Goal: Use online tool/utility: Utilize a website feature to perform a specific function

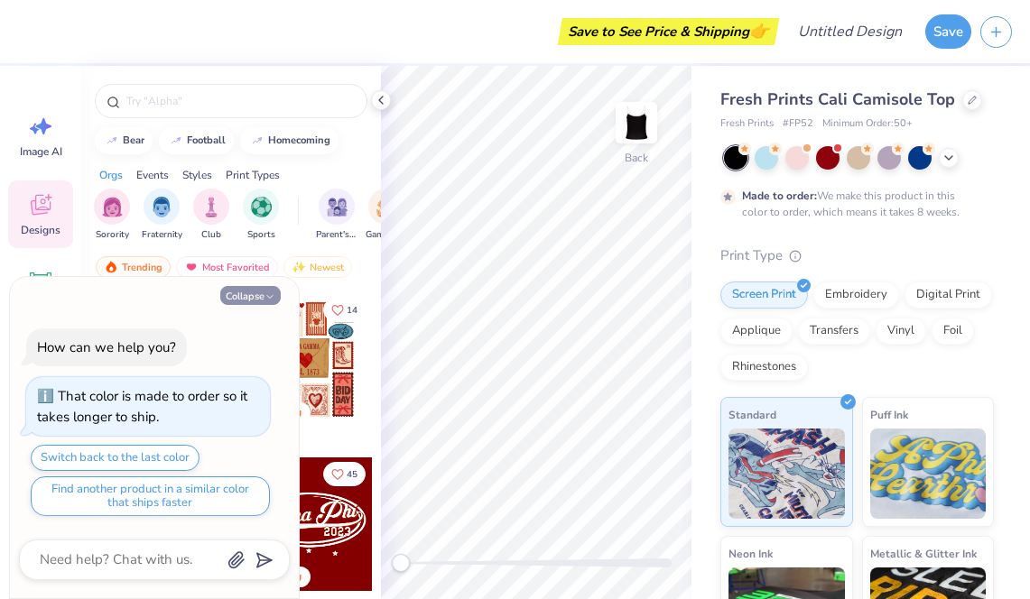
click at [268, 292] on icon "button" at bounding box center [269, 297] width 11 height 11
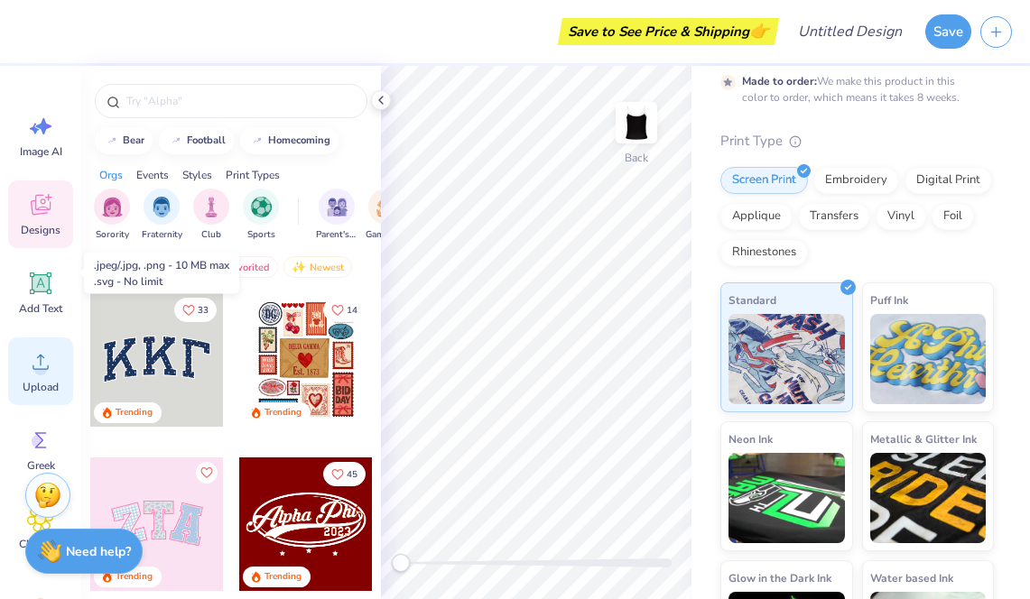
scroll to position [191, 0]
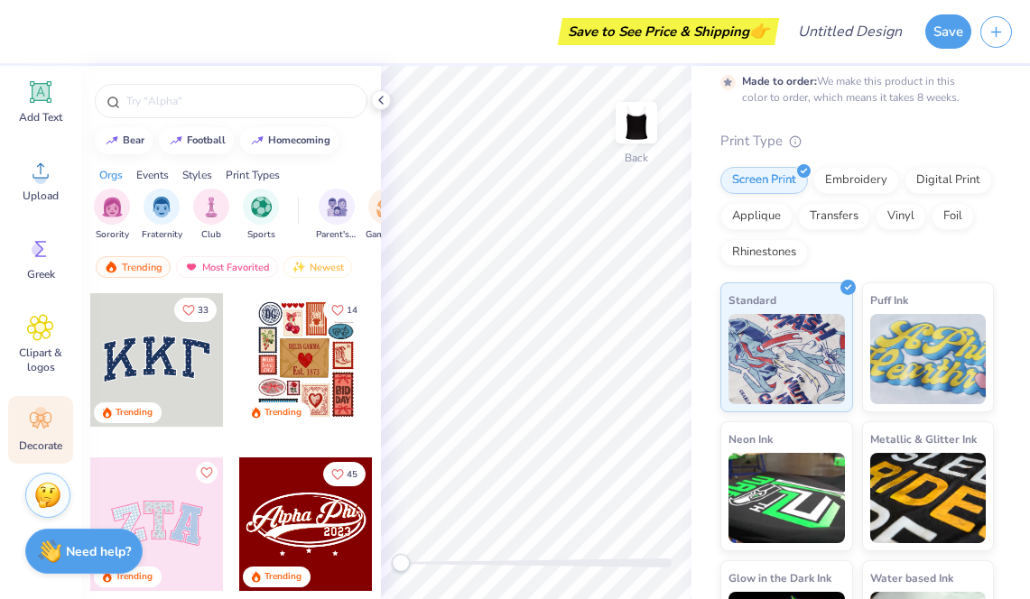
click at [34, 440] on span "Decorate" at bounding box center [40, 446] width 43 height 14
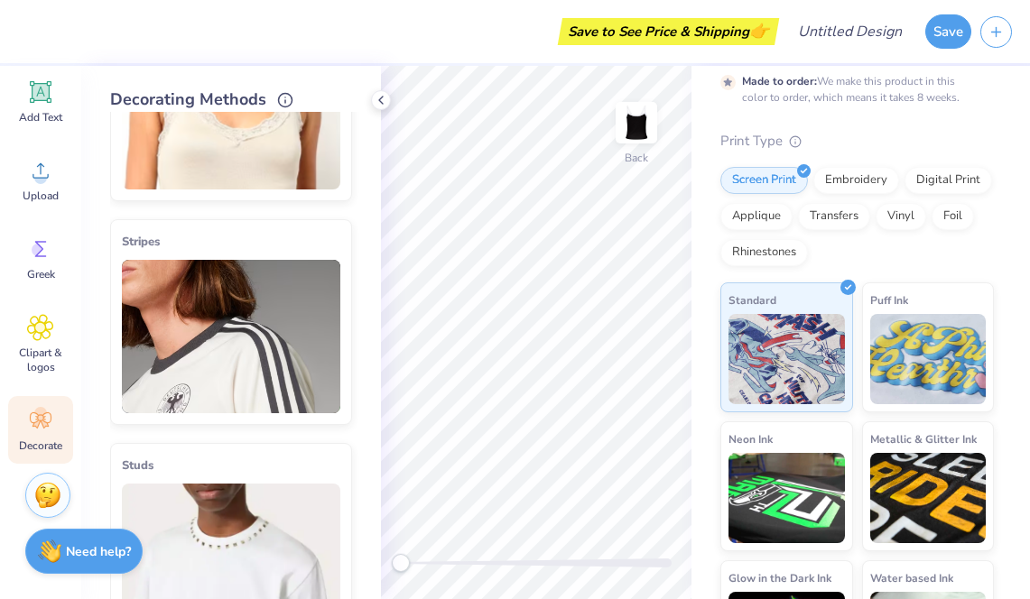
scroll to position [0, 0]
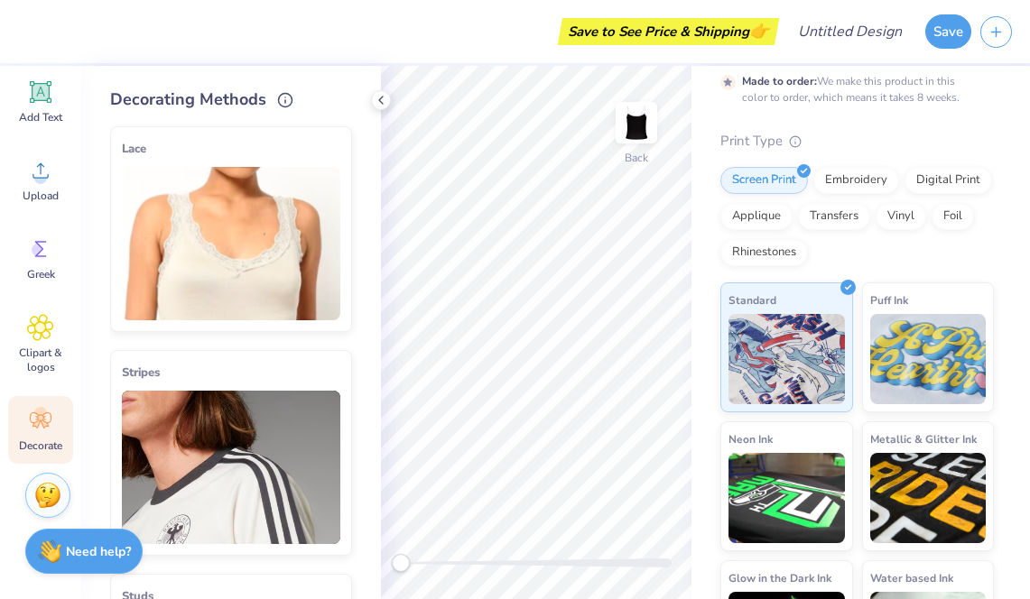
click at [205, 467] on img at bounding box center [231, 467] width 218 height 153
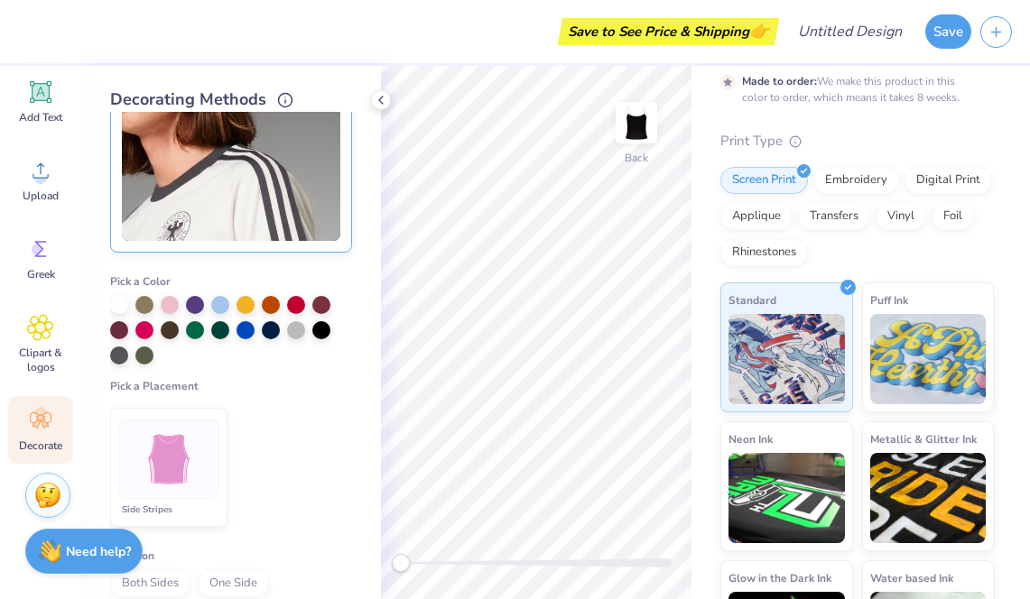
scroll to position [315, 0]
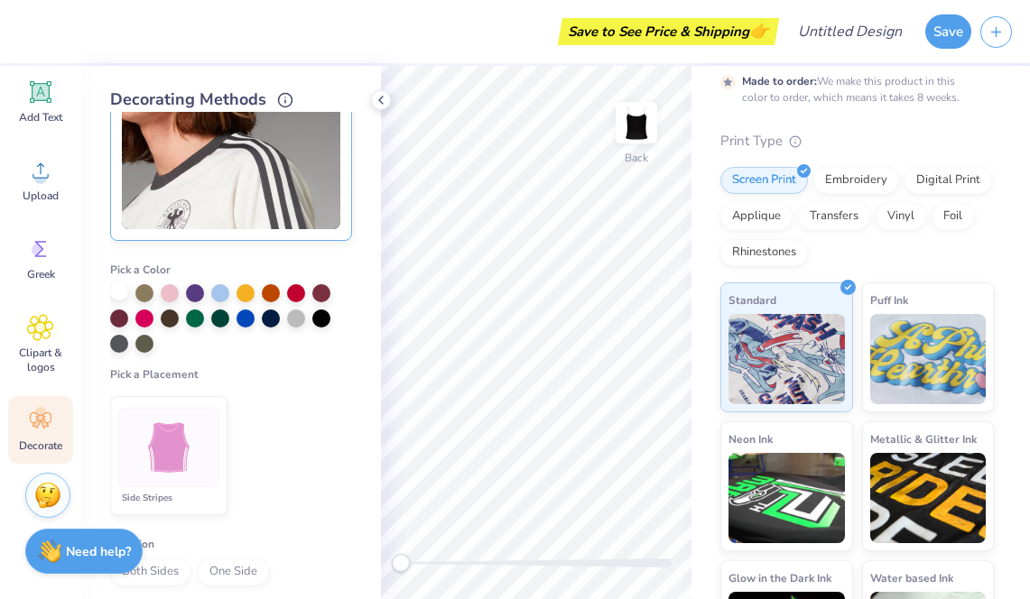
click at [116, 291] on div at bounding box center [119, 291] width 18 height 18
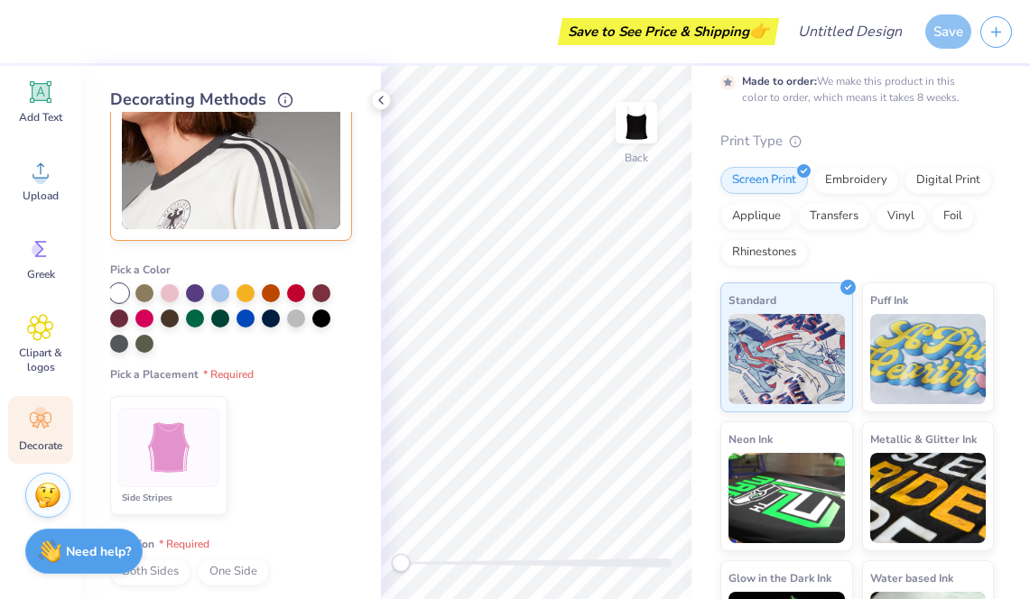
click at [160, 439] on img at bounding box center [169, 448] width 68 height 68
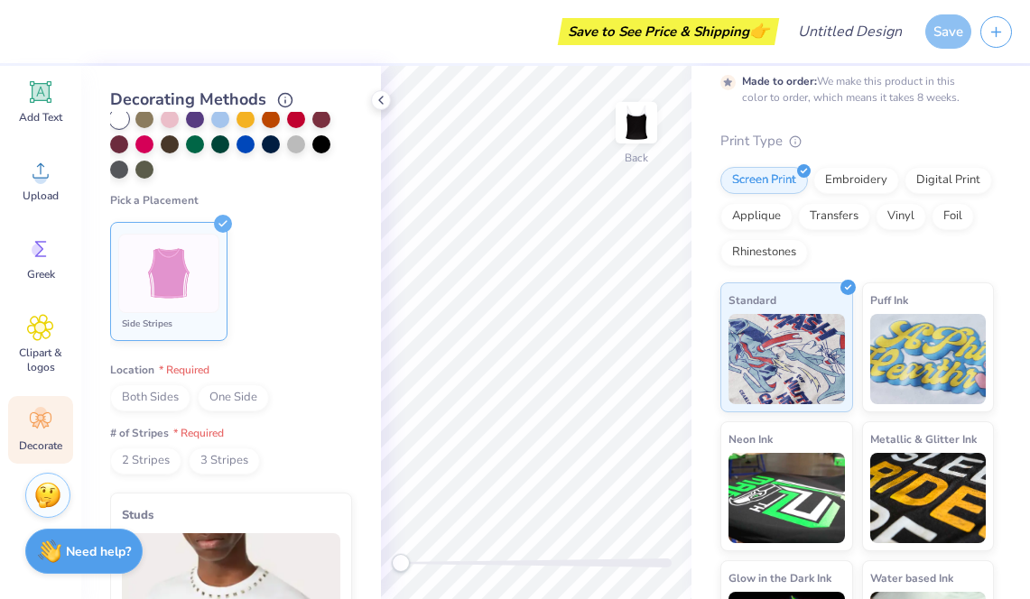
scroll to position [511, 0]
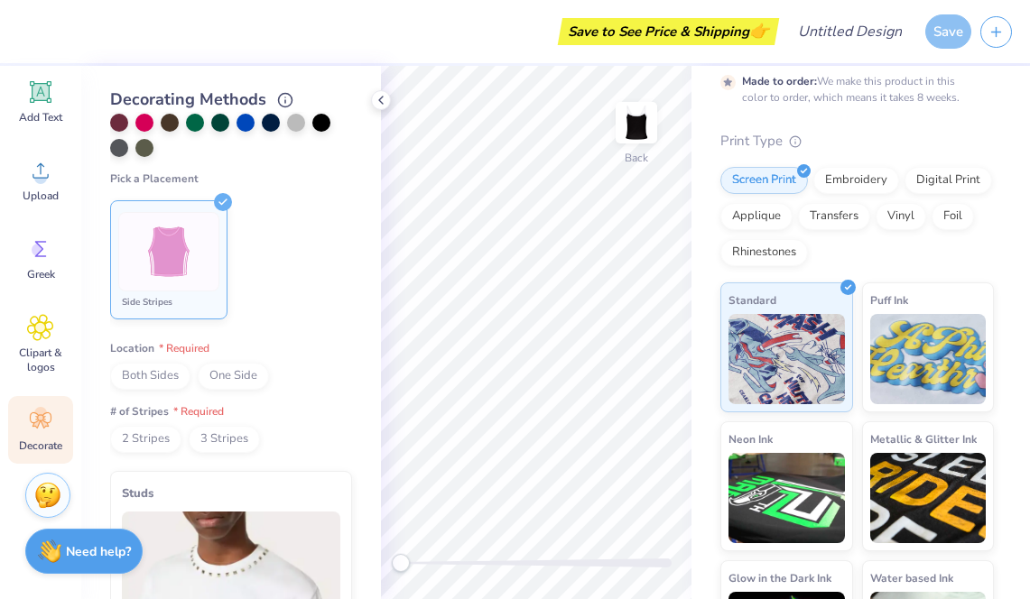
click at [175, 375] on span "Both Sides" at bounding box center [150, 376] width 80 height 27
click at [167, 439] on span "2 Stripes" at bounding box center [145, 439] width 71 height 27
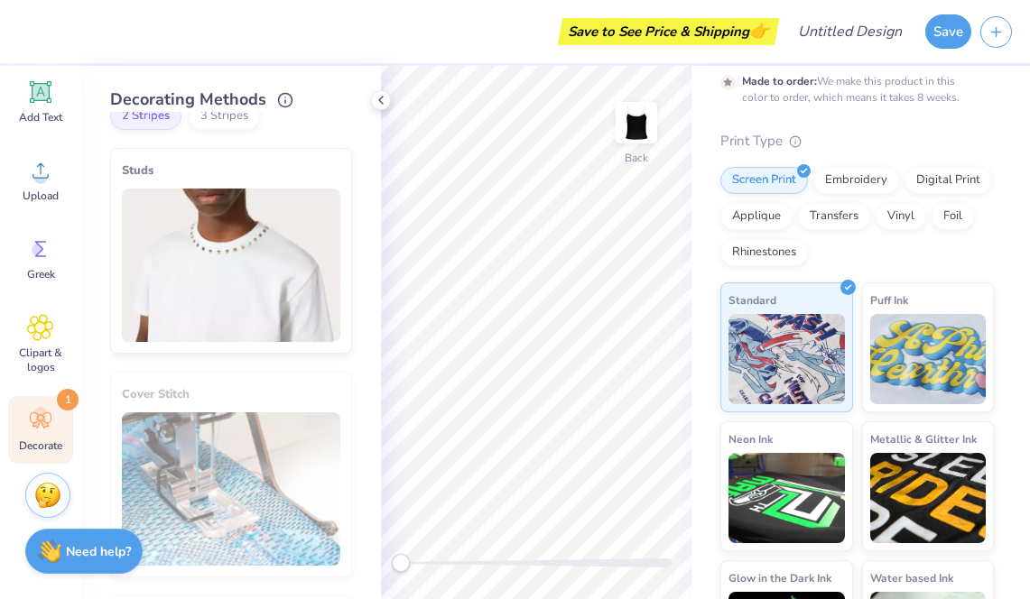
scroll to position [526, 0]
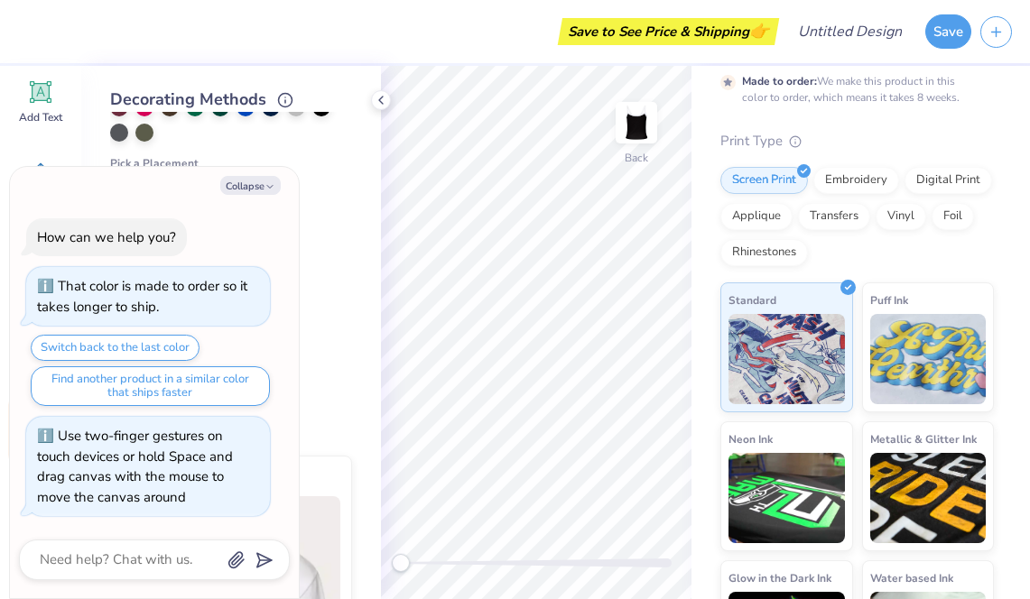
drag, startPoint x: 403, startPoint y: 560, endPoint x: 360, endPoint y: 558, distance: 43.4
click at [360, 558] on div "Save to See Price & Shipping 👉 Design Title Save Image AI Designs Add Text Uplo…" at bounding box center [515, 299] width 1030 height 599
click at [272, 184] on icon "button" at bounding box center [269, 186] width 11 height 11
type textarea "x"
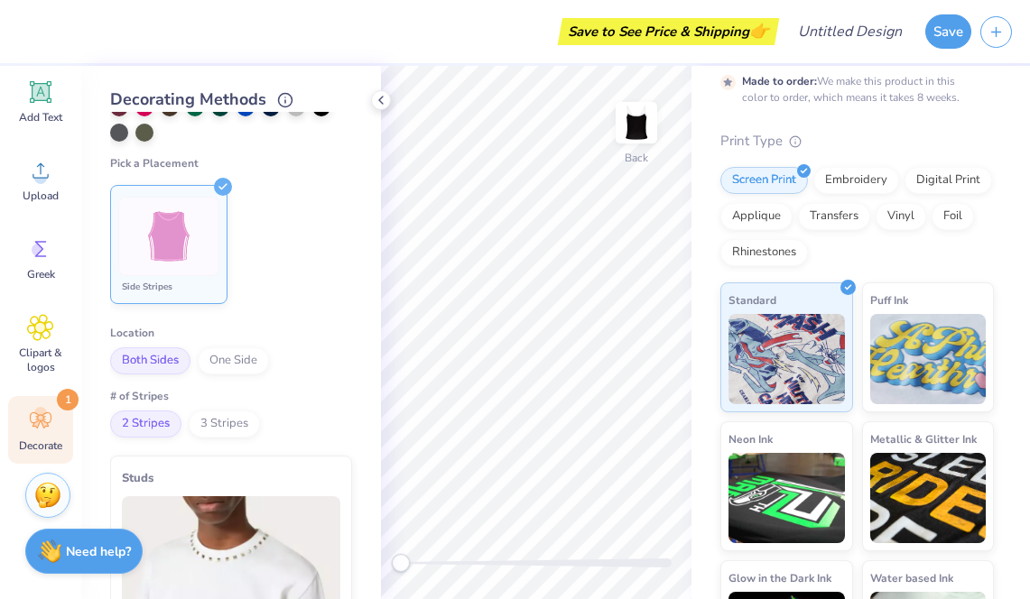
scroll to position [0, 0]
